Goal: Task Accomplishment & Management: Complete application form

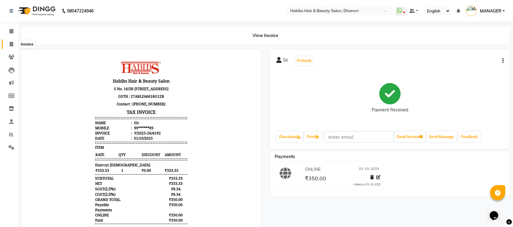
click at [11, 46] on icon at bounding box center [11, 44] width 3 height 5
select select "service"
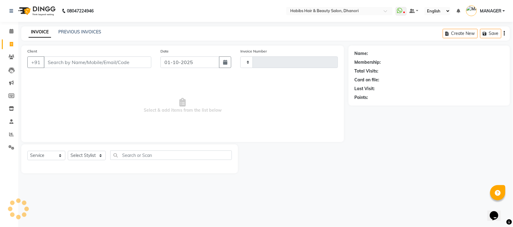
type input "4193"
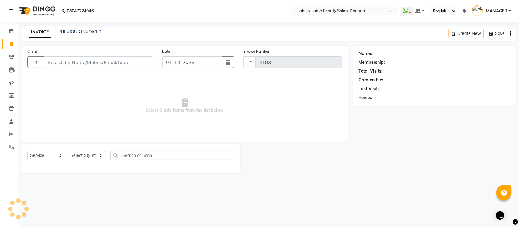
select select "4967"
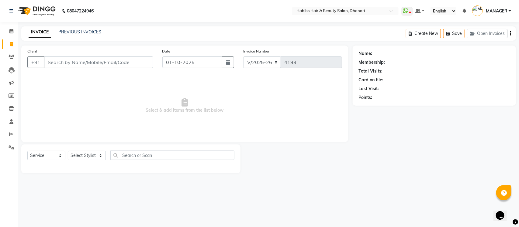
drag, startPoint x: 84, startPoint y: 73, endPoint x: 87, endPoint y: 66, distance: 7.8
click at [87, 66] on div "Client +91 Date [DATE] Invoice Number V/2025 V/[PHONE_NUMBER] Select & add item…" at bounding box center [184, 94] width 327 height 97
click at [87, 66] on input "Client" at bounding box center [98, 63] width 109 height 12
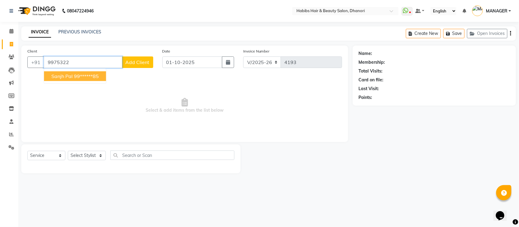
click at [86, 78] on ngb-highlight "99******85" at bounding box center [86, 76] width 25 height 6
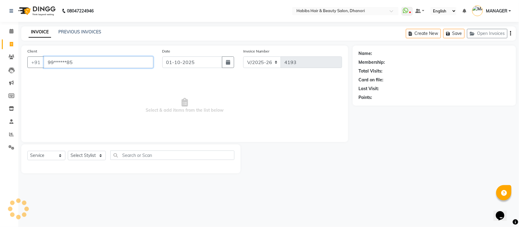
type input "99******85"
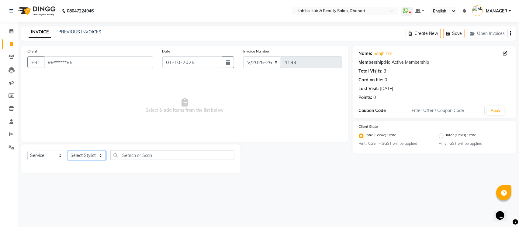
click at [75, 151] on select "Select Stylist Admin [PERSON_NAME] [PERSON_NAME] MANAGER [PERSON_NAME] [PERSON_…" at bounding box center [87, 155] width 38 height 9
select select "31280"
click at [68, 151] on select "Select Stylist Admin [PERSON_NAME] [PERSON_NAME] MANAGER [PERSON_NAME] [PERSON_…" at bounding box center [87, 155] width 38 height 9
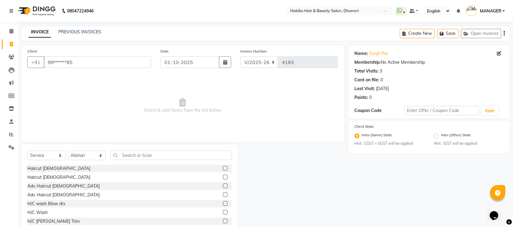
click at [223, 169] on label at bounding box center [225, 168] width 5 height 5
click at [223, 169] on input "checkbox" at bounding box center [225, 169] width 4 height 4
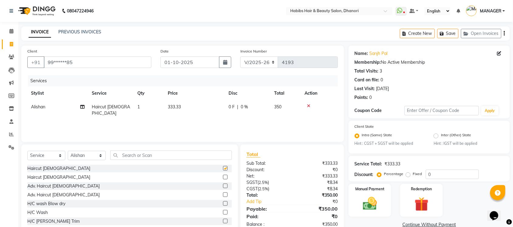
checkbox input "false"
click at [178, 107] on span "333.33" at bounding box center [174, 106] width 13 height 5
select select "31280"
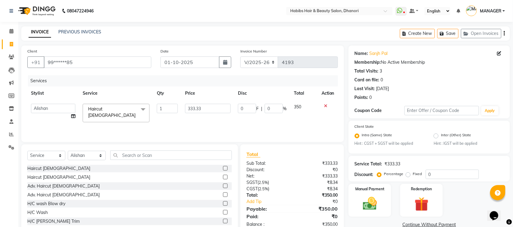
click at [178, 107] on input "1" at bounding box center [167, 108] width 21 height 9
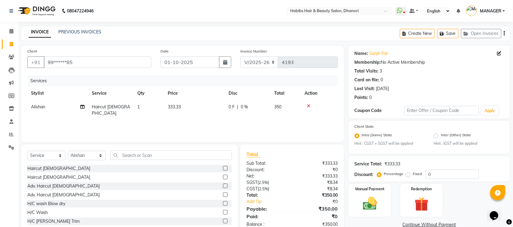
click at [207, 106] on td "333.33" at bounding box center [194, 110] width 61 height 20
select select "31280"
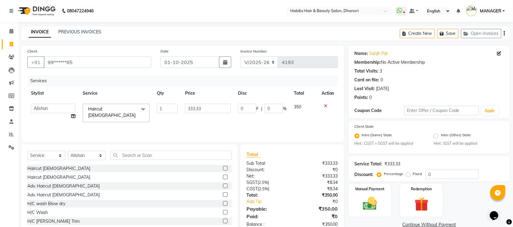
click at [207, 106] on input "333.33" at bounding box center [208, 108] width 46 height 9
type input "380"
click at [240, 122] on div "Services Stylist Service Qty Price Disc Total Action Admin [PERSON_NAME] [PERSO…" at bounding box center [182, 105] width 310 height 61
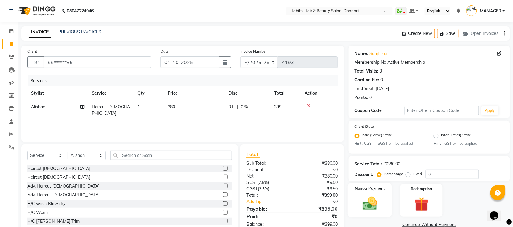
click at [362, 198] on img at bounding box center [370, 204] width 24 height 17
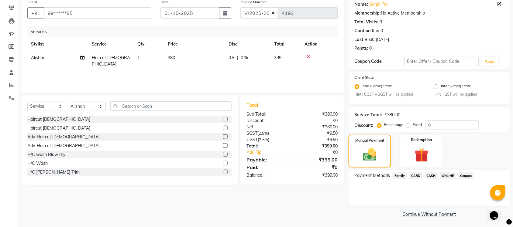
click at [446, 173] on span "ONLINE" at bounding box center [448, 176] width 16 height 7
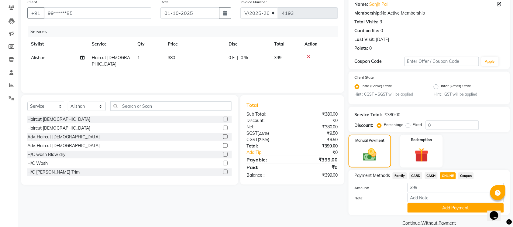
scroll to position [58, 0]
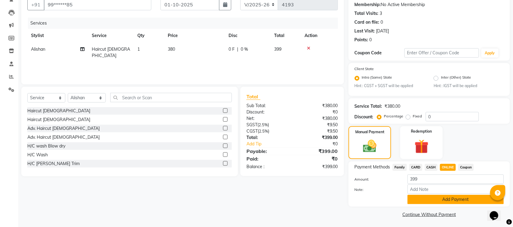
click at [444, 198] on button "Add Payment" at bounding box center [455, 199] width 96 height 9
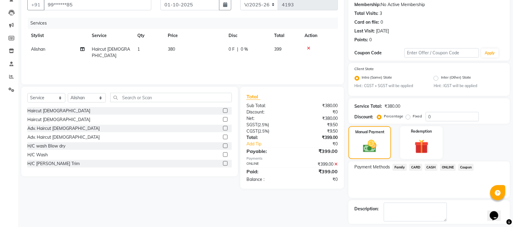
scroll to position [84, 0]
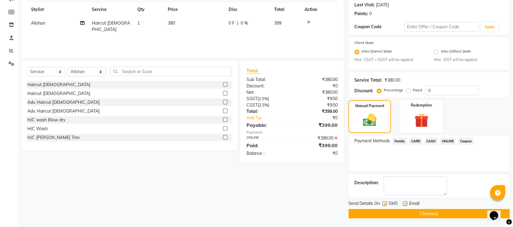
click at [442, 211] on button "Checkout" at bounding box center [428, 213] width 161 height 9
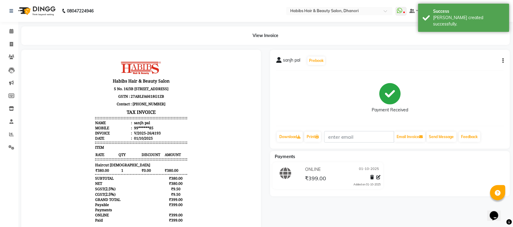
scroll to position [18, 0]
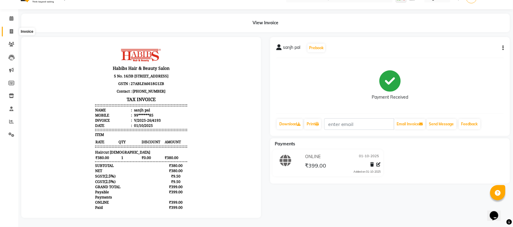
drag, startPoint x: 518, startPoint y: 5, endPoint x: 12, endPoint y: 28, distance: 507.2
click at [12, 28] on app-home "08047224946 Select Location × Habibs Hair & Beauty Salon, Dhanori WhatsApp Stat…" at bounding box center [256, 107] width 513 height 240
click at [12, 29] on icon at bounding box center [11, 31] width 3 height 5
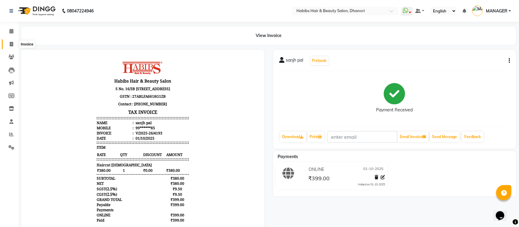
select select "4967"
select select "service"
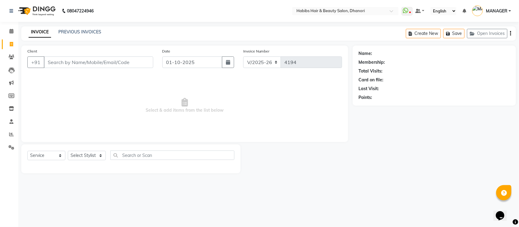
click at [90, 63] on input "Client" at bounding box center [98, 63] width 109 height 12
type input "8871999230"
click at [134, 64] on span "Add Client" at bounding box center [137, 62] width 24 height 6
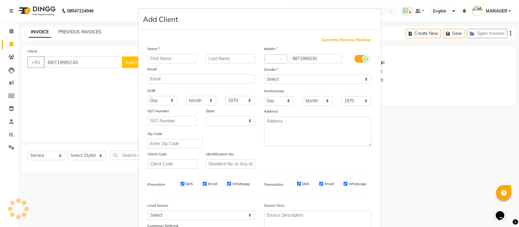
select select "22"
type input "Gautam"
type input "[PERSON_NAME]"
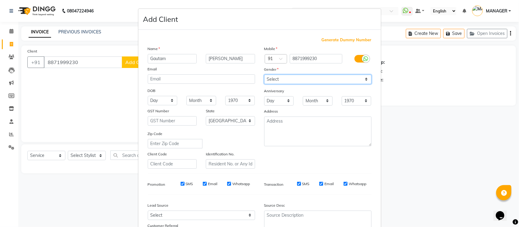
click at [296, 82] on select "Select [DEMOGRAPHIC_DATA] [DEMOGRAPHIC_DATA] Other Prefer Not To Say" at bounding box center [317, 79] width 107 height 9
select select "[DEMOGRAPHIC_DATA]"
click at [264, 75] on select "Select [DEMOGRAPHIC_DATA] [DEMOGRAPHIC_DATA] Other Prefer Not To Say" at bounding box center [317, 79] width 107 height 9
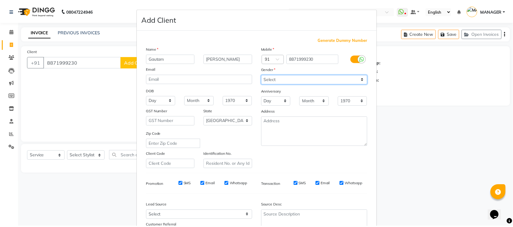
scroll to position [51, 0]
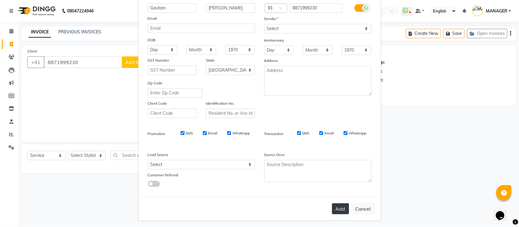
click at [339, 210] on button "Add" at bounding box center [340, 209] width 17 height 11
type input "88******30"
select select
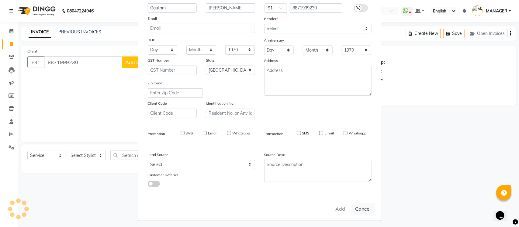
select select "null"
select select
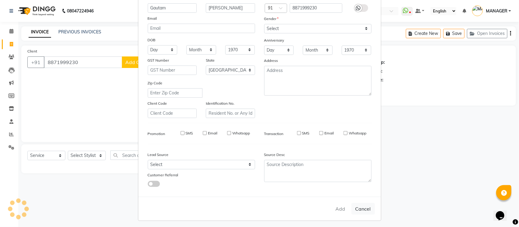
checkbox input "false"
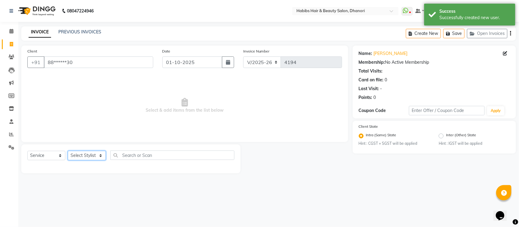
click at [84, 153] on select "Select Stylist Admin [PERSON_NAME] [PERSON_NAME] MANAGER [PERSON_NAME] [PERSON_…" at bounding box center [87, 155] width 38 height 9
select select "86440"
click at [68, 151] on select "Select Stylist Admin [PERSON_NAME] [PERSON_NAME] MANAGER [PERSON_NAME] [PERSON_…" at bounding box center [87, 155] width 38 height 9
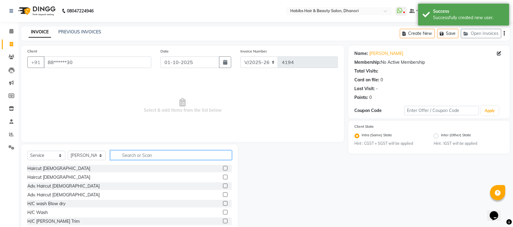
click at [168, 155] on input "text" at bounding box center [171, 155] width 122 height 9
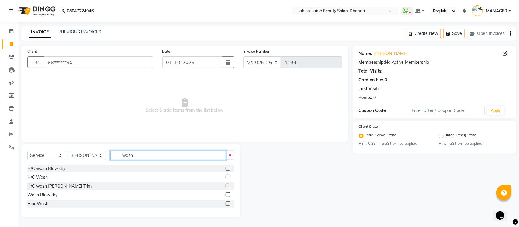
type input "wash"
click at [230, 178] on label at bounding box center [227, 177] width 5 height 5
click at [229, 178] on input "checkbox" at bounding box center [227, 178] width 4 height 4
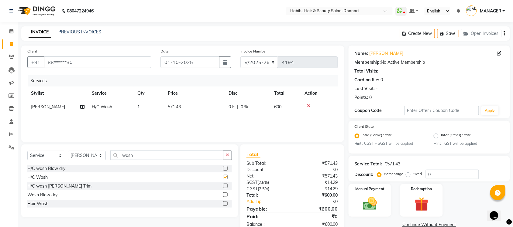
checkbox input "false"
click at [413, 173] on label "Fixed" at bounding box center [417, 173] width 9 height 5
click at [409, 173] on input "Fixed" at bounding box center [409, 174] width 4 height 4
radio input "true"
click at [446, 176] on input "0" at bounding box center [452, 174] width 53 height 9
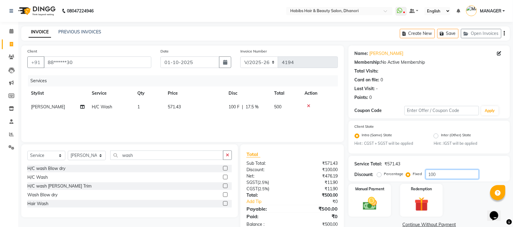
scroll to position [15, 0]
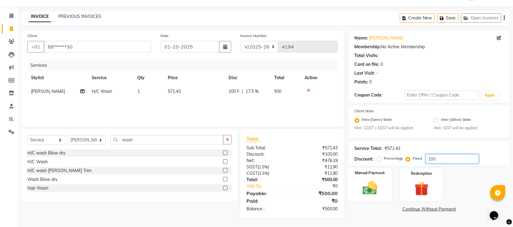
type input "100"
click at [370, 186] on img at bounding box center [370, 188] width 24 height 17
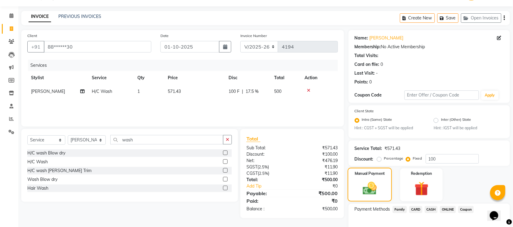
scroll to position [49, 0]
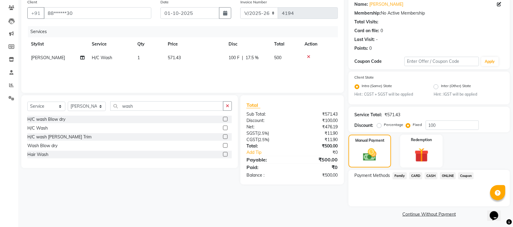
click at [445, 178] on span "ONLINE" at bounding box center [448, 176] width 16 height 7
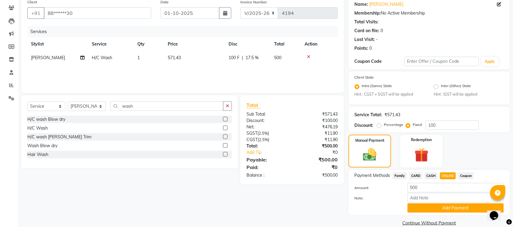
scroll to position [58, 0]
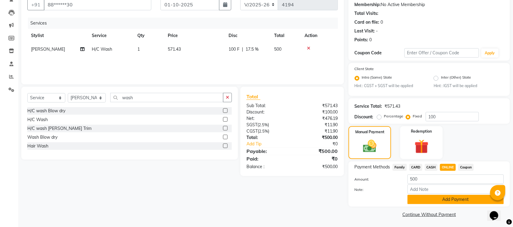
click at [432, 199] on button "Add Payment" at bounding box center [455, 199] width 96 height 9
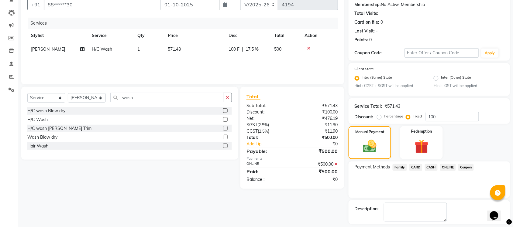
scroll to position [84, 0]
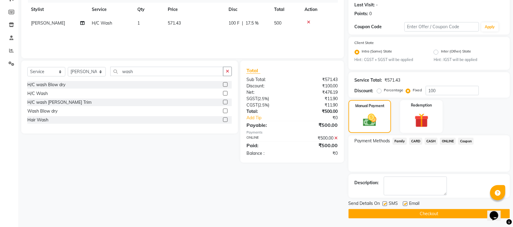
click at [433, 212] on button "Checkout" at bounding box center [428, 213] width 161 height 9
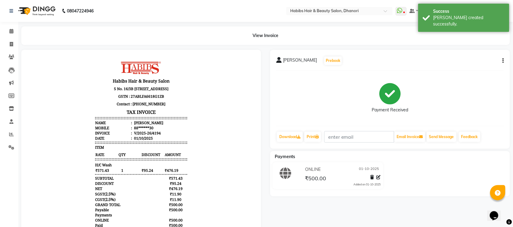
click at [0, 48] on li "Invoice" at bounding box center [9, 44] width 18 height 13
click at [6, 46] on span at bounding box center [11, 44] width 11 height 7
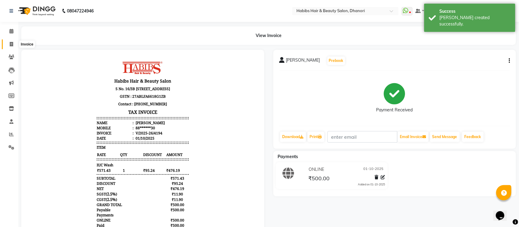
select select "4967"
select select "service"
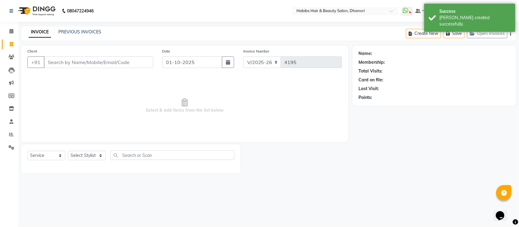
click at [40, 42] on main "INVOICE PREVIOUS INVOICES Create New Save Open Invoices Client +91 Date [DATE] …" at bounding box center [268, 104] width 500 height 156
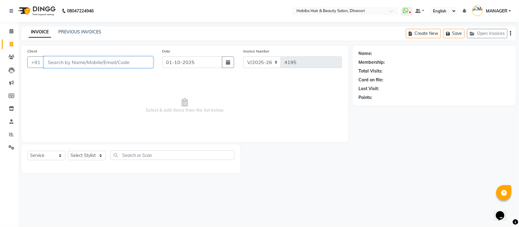
click at [61, 61] on input "Client" at bounding box center [98, 63] width 109 height 12
type input "7620278644"
click at [140, 61] on span "Add Client" at bounding box center [137, 62] width 24 height 6
select select "22"
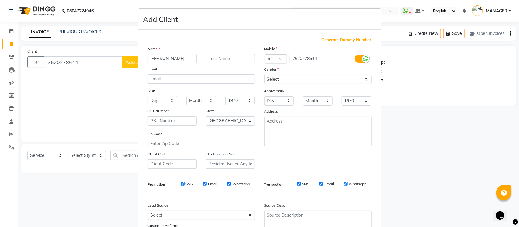
type input "[PERSON_NAME]"
click at [290, 77] on select "Select [DEMOGRAPHIC_DATA] [DEMOGRAPHIC_DATA] Other Prefer Not To Say" at bounding box center [317, 79] width 107 height 9
select select "[DEMOGRAPHIC_DATA]"
click at [264, 75] on select "Select [DEMOGRAPHIC_DATA] [DEMOGRAPHIC_DATA] Other Prefer Not To Say" at bounding box center [317, 79] width 107 height 9
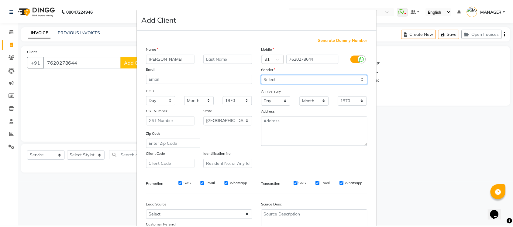
scroll to position [51, 0]
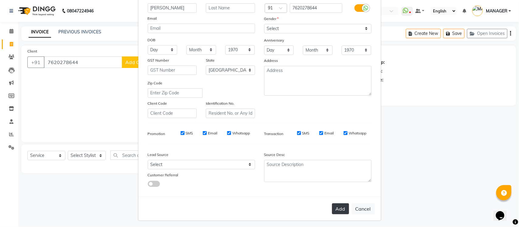
click at [337, 204] on button "Add" at bounding box center [340, 209] width 17 height 11
type input "76******44"
select select
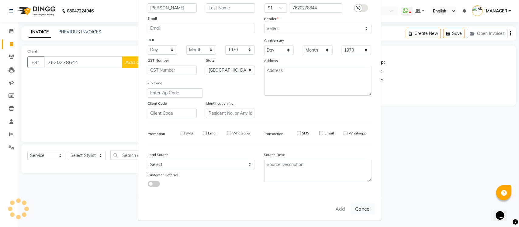
select select "null"
select select
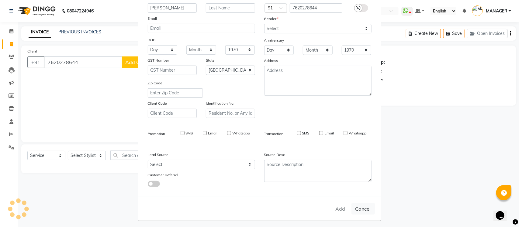
checkbox input "false"
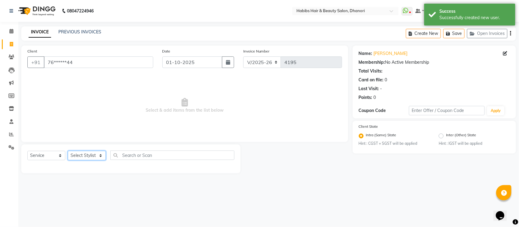
click at [96, 154] on select "Select Stylist Admin [PERSON_NAME] [PERSON_NAME] MANAGER [PERSON_NAME] [PERSON_…" at bounding box center [87, 155] width 38 height 9
select select "70341"
click at [68, 151] on select "Select Stylist Admin [PERSON_NAME] [PERSON_NAME] MANAGER [PERSON_NAME] [PERSON_…" at bounding box center [87, 155] width 38 height 9
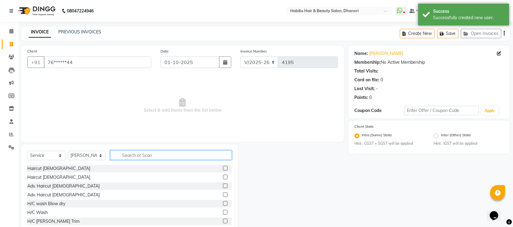
click at [138, 156] on input "text" at bounding box center [171, 155] width 122 height 9
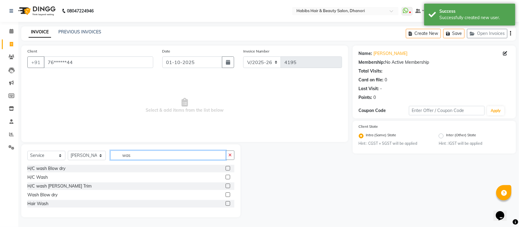
type input "was"
click at [228, 203] on label at bounding box center [227, 203] width 5 height 5
click at [228, 203] on input "checkbox" at bounding box center [227, 204] width 4 height 4
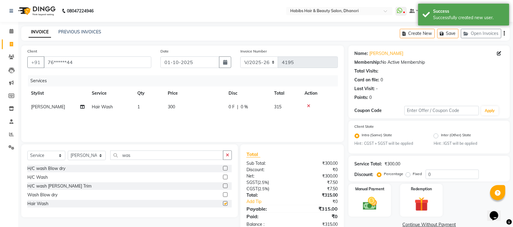
checkbox input "false"
click at [171, 102] on td "300" at bounding box center [194, 107] width 61 height 14
select select "70341"
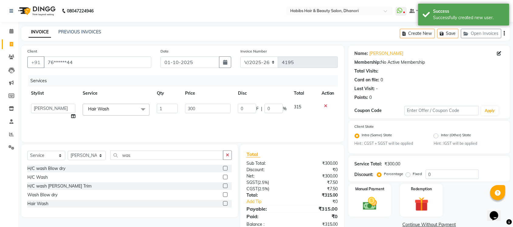
click at [171, 102] on td "1" at bounding box center [167, 111] width 28 height 23
click at [196, 107] on input "300" at bounding box center [208, 108] width 46 height 9
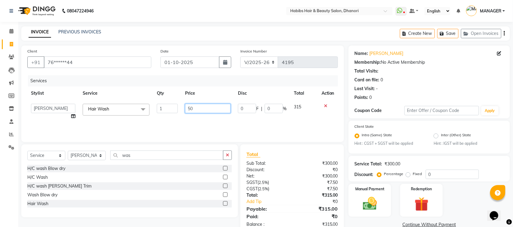
type input "500"
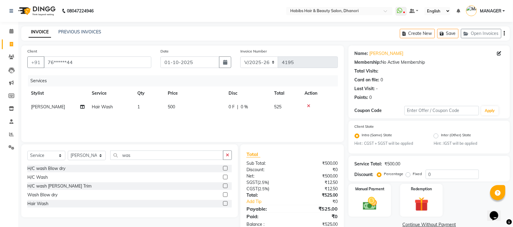
click at [205, 129] on div "Services Stylist Service Qty Price Disc Total Action [PERSON_NAME] Hair Wash 1 …" at bounding box center [182, 105] width 310 height 61
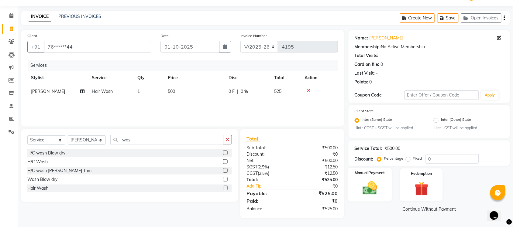
click at [373, 184] on img at bounding box center [370, 188] width 24 height 17
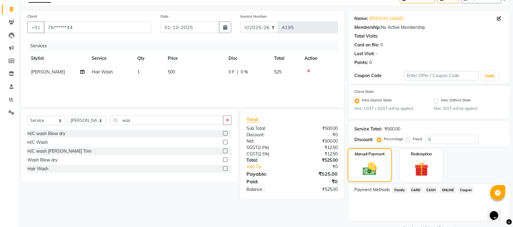
scroll to position [39, 0]
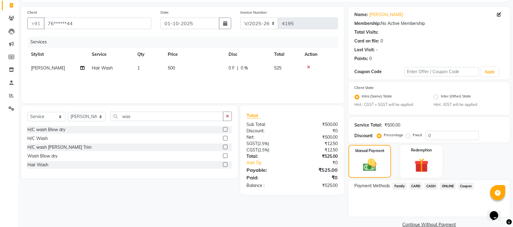
click at [430, 186] on span "CASH" at bounding box center [431, 186] width 13 height 7
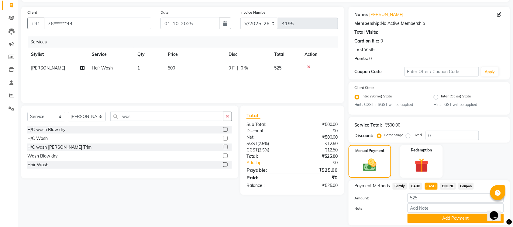
scroll to position [58, 0]
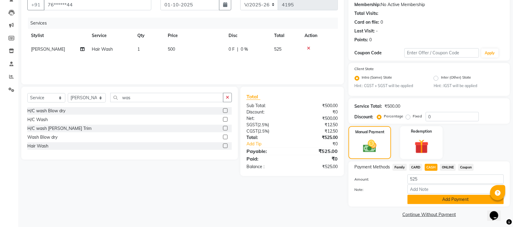
click at [428, 196] on button "Add Payment" at bounding box center [455, 199] width 96 height 9
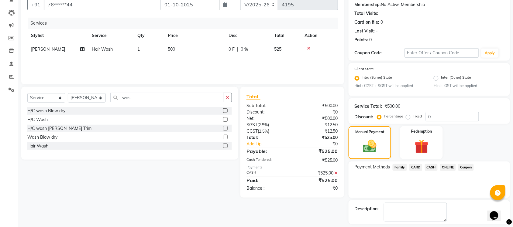
scroll to position [84, 0]
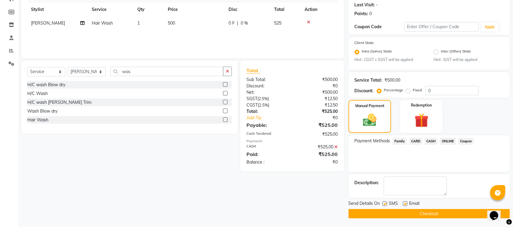
click at [418, 213] on button "Checkout" at bounding box center [428, 213] width 161 height 9
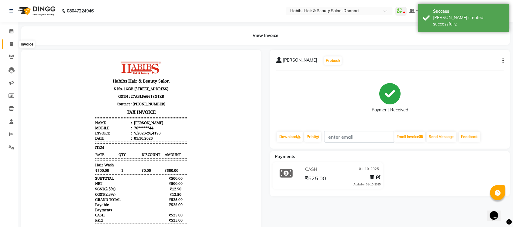
click at [7, 47] on span at bounding box center [11, 44] width 11 height 7
select select "service"
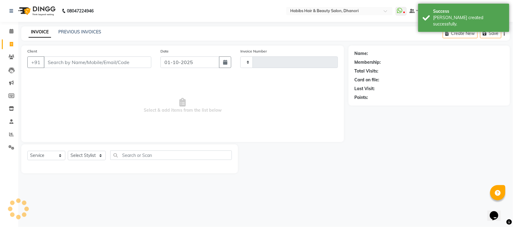
type input "4196"
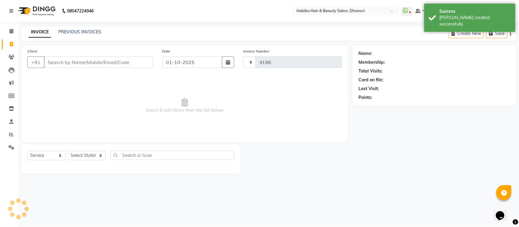
select select "4967"
click at [10, 55] on icon at bounding box center [12, 57] width 6 height 5
